Goal: Task Accomplishment & Management: Use online tool/utility

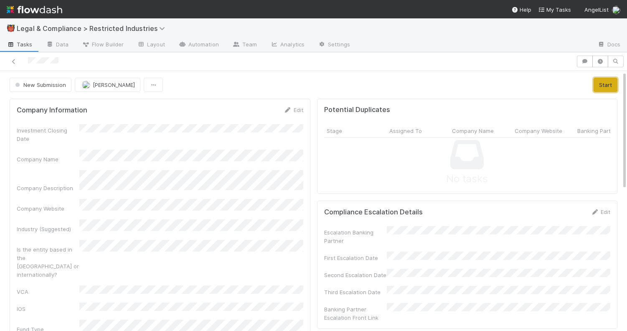
click at [603, 86] on button "Start" at bounding box center [605, 85] width 24 height 14
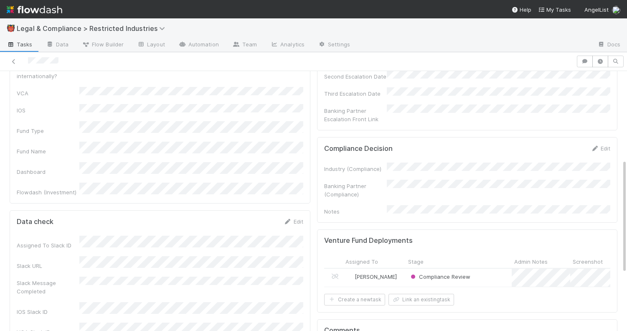
scroll to position [201, 0]
click at [607, 142] on link "Edit" at bounding box center [600, 145] width 20 height 7
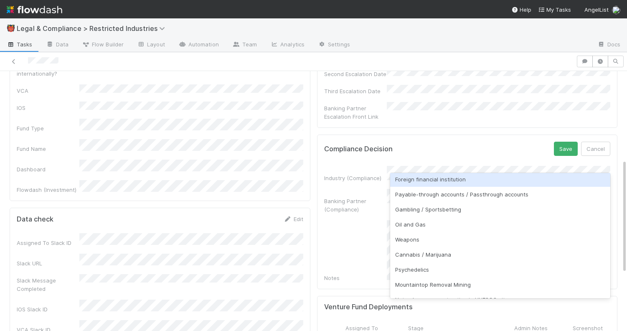
scroll to position [154, 0]
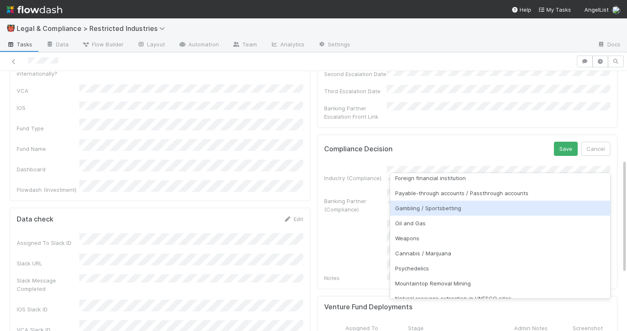
click at [469, 202] on div "Gambling / Sportsbetting" at bounding box center [500, 207] width 220 height 15
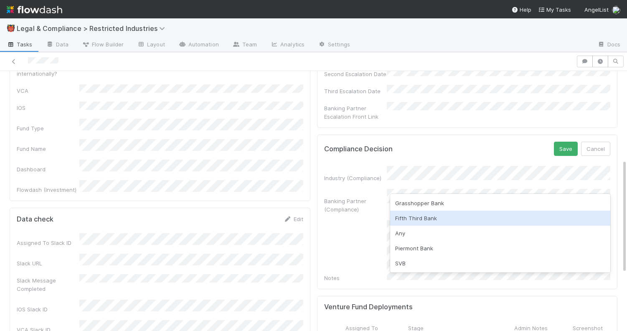
click at [472, 218] on div "Fifth Third Bank" at bounding box center [500, 217] width 220 height 15
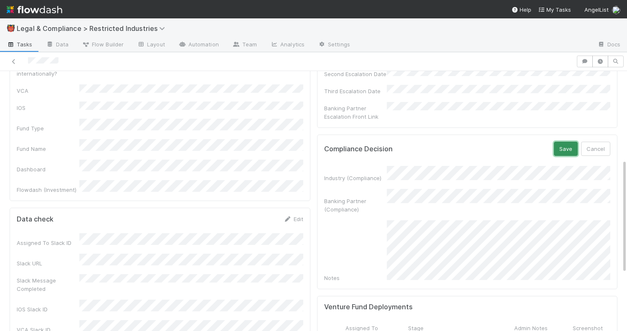
click at [564, 142] on button "Save" at bounding box center [566, 149] width 24 height 14
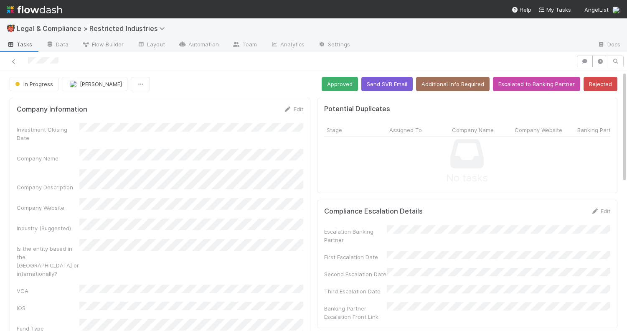
scroll to position [0, 0]
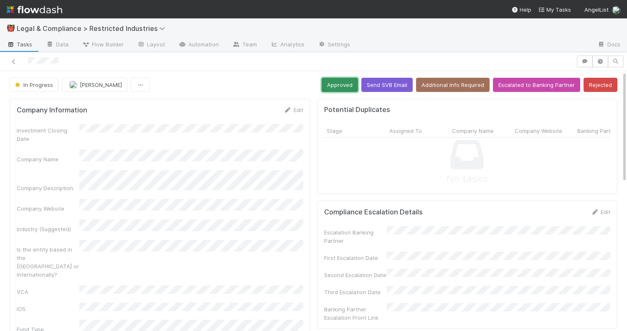
click at [348, 83] on button "Approved" at bounding box center [339, 85] width 36 height 14
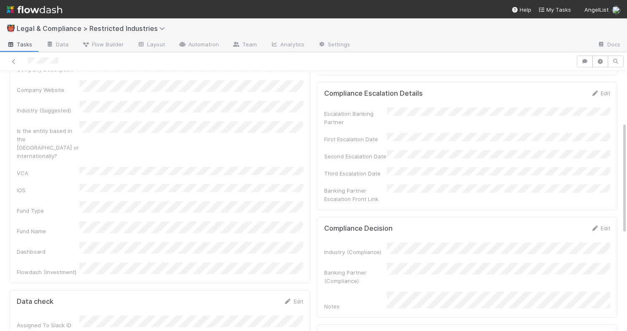
scroll to position [119, 0]
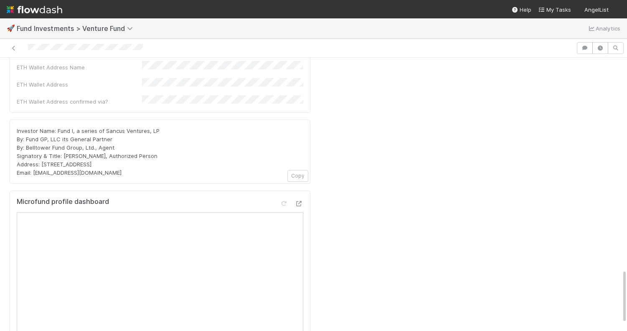
scroll to position [1107, 0]
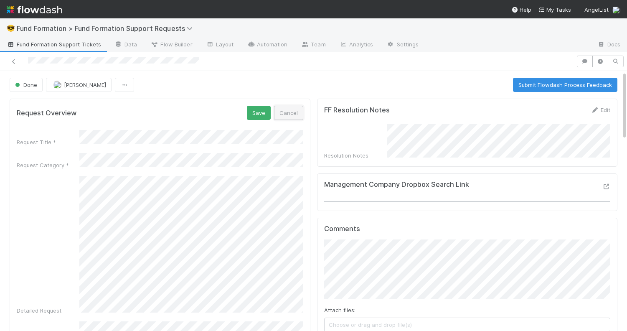
click at [285, 115] on button "Cancel" at bounding box center [288, 113] width 29 height 14
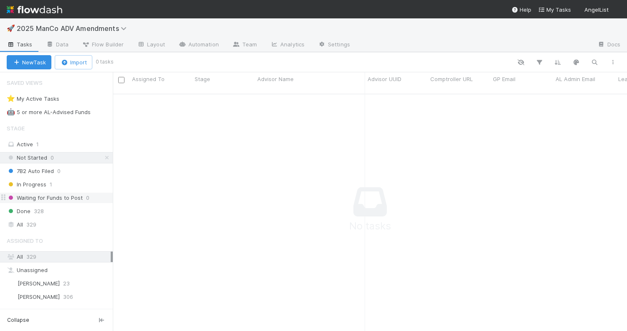
scroll to position [243, 514]
click at [54, 221] on div "All 329" at bounding box center [59, 224] width 104 height 10
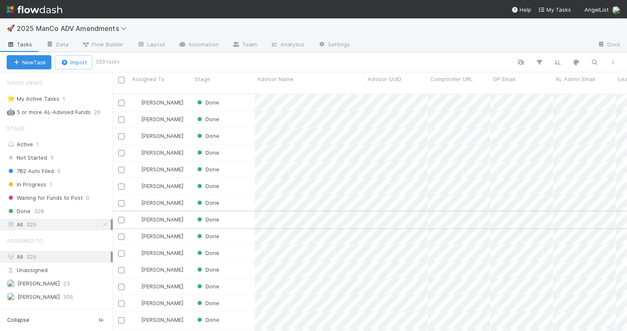
scroll to position [243, 514]
click at [228, 212] on div "Done" at bounding box center [223, 219] width 63 height 16
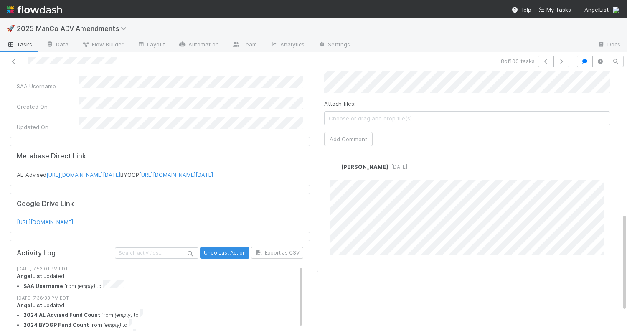
scroll to position [232, 0]
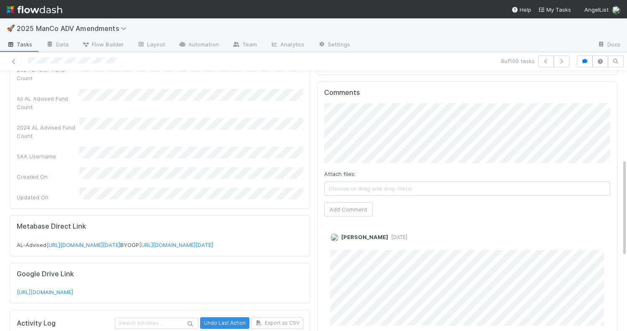
click at [8, 65] on div at bounding box center [146, 62] width 286 height 12
click at [13, 63] on icon at bounding box center [14, 61] width 8 height 5
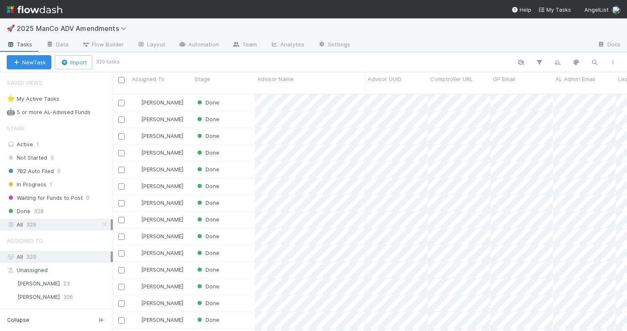
scroll to position [243, 514]
click at [595, 56] on div "New Task Import 329 tasks" at bounding box center [313, 62] width 627 height 20
click at [595, 62] on icon "button" at bounding box center [594, 62] width 8 height 8
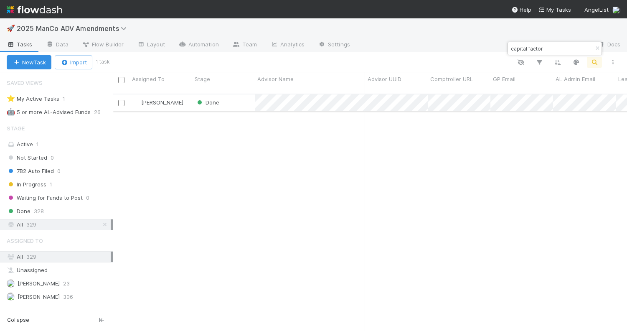
type input "capital factor"
click at [236, 94] on div "Done" at bounding box center [223, 102] width 63 height 16
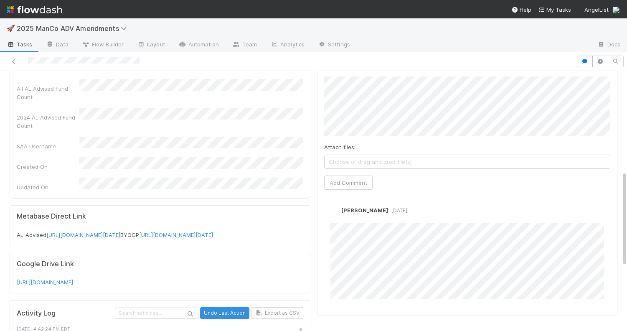
scroll to position [255, 0]
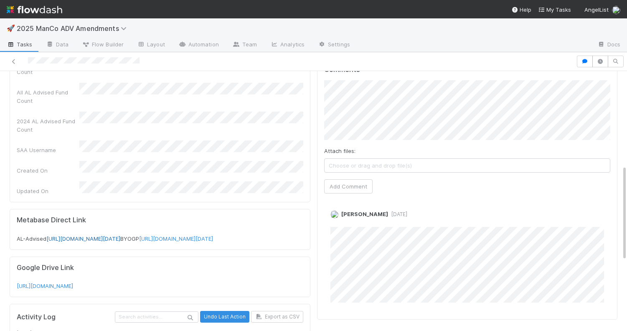
click at [103, 235] on link "[URL][DOMAIN_NAME][DATE]" at bounding box center [83, 238] width 74 height 7
